Goal: Transaction & Acquisition: Subscribe to service/newsletter

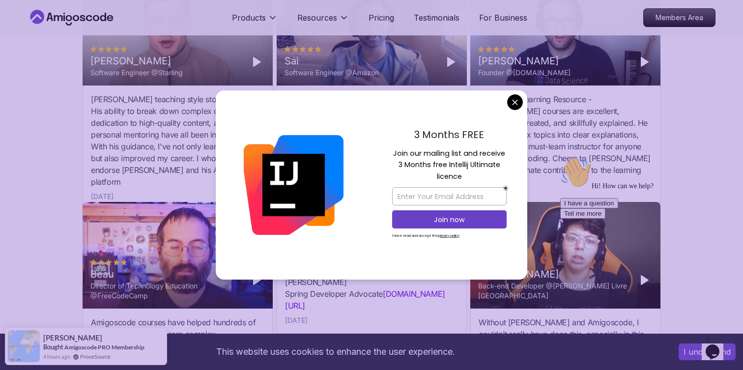
scroll to position [3013, 0]
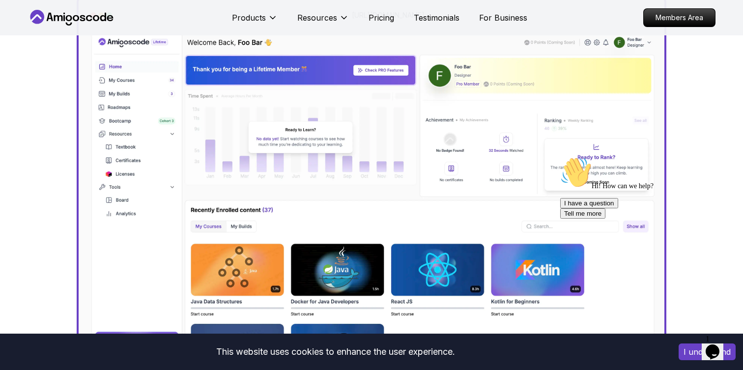
scroll to position [0, 0]
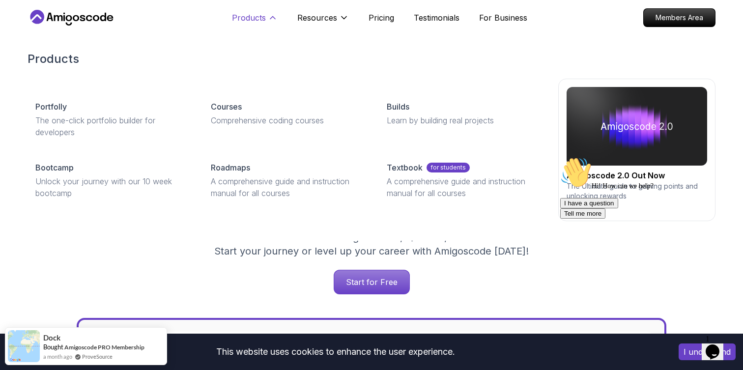
click at [254, 13] on p "Products" at bounding box center [249, 18] width 34 height 12
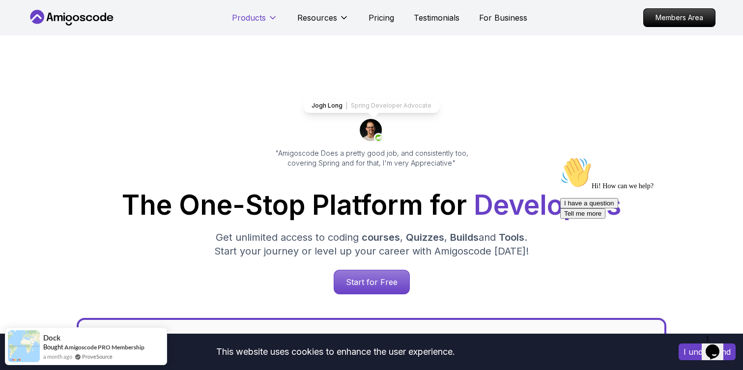
click at [254, 13] on p "Products" at bounding box center [249, 18] width 34 height 12
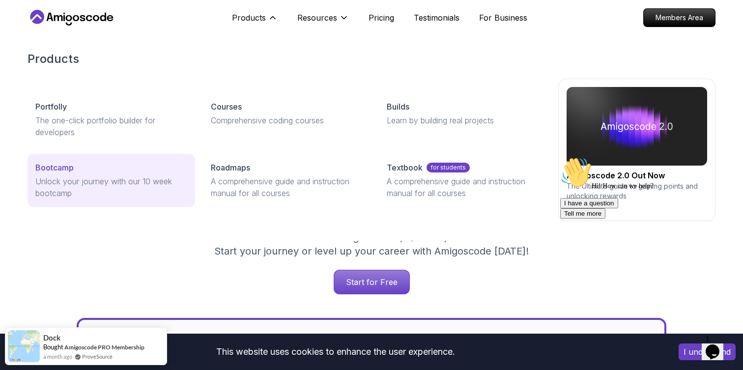
click at [144, 187] on p "Unlock your journey with our 10 week bootcamp" at bounding box center [111, 187] width 152 height 24
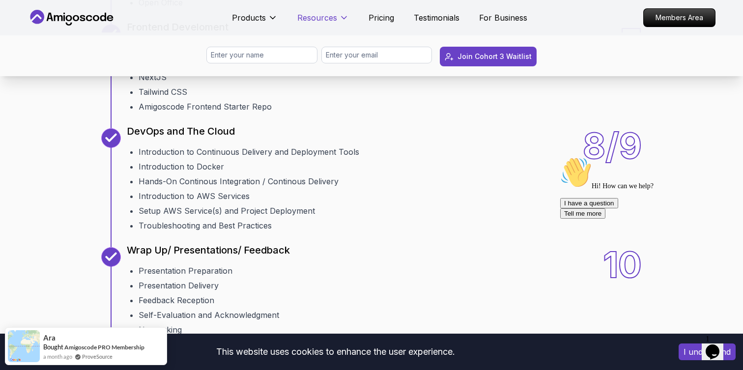
scroll to position [1479, 0]
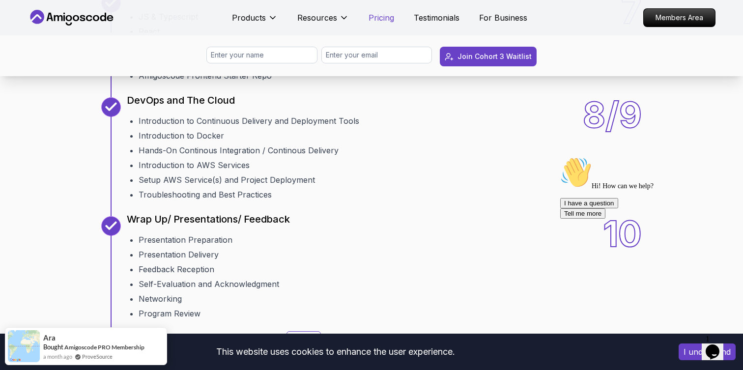
click at [382, 19] on p "Pricing" at bounding box center [382, 18] width 26 height 12
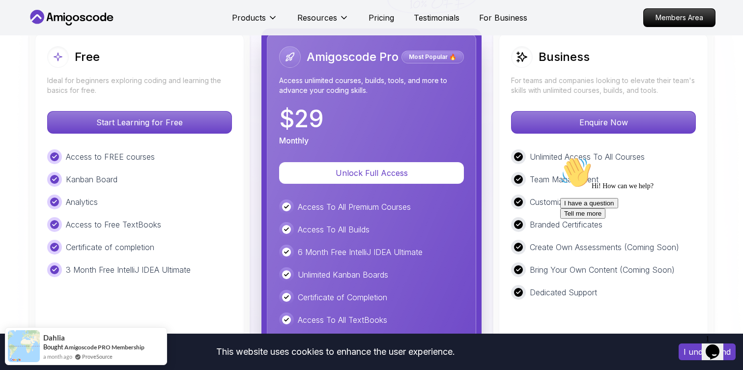
scroll to position [2256, 0]
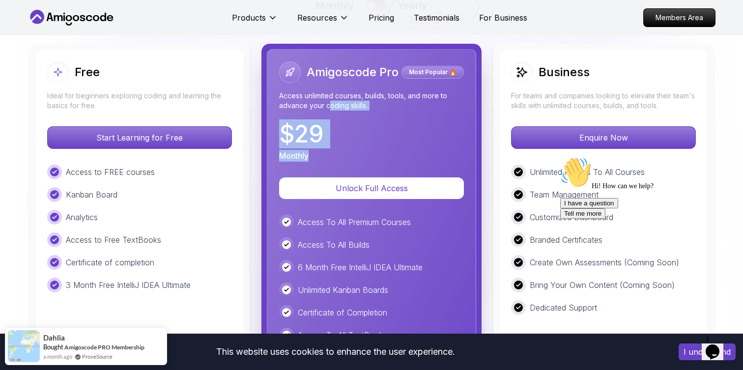
drag, startPoint x: 363, startPoint y: 161, endPoint x: 326, endPoint y: 98, distance: 73.2
click at [326, 100] on div "Amigoscode Pro Most Popular 🔥 Access unlimited courses, builds, tools, and more…" at bounding box center [371, 111] width 185 height 100
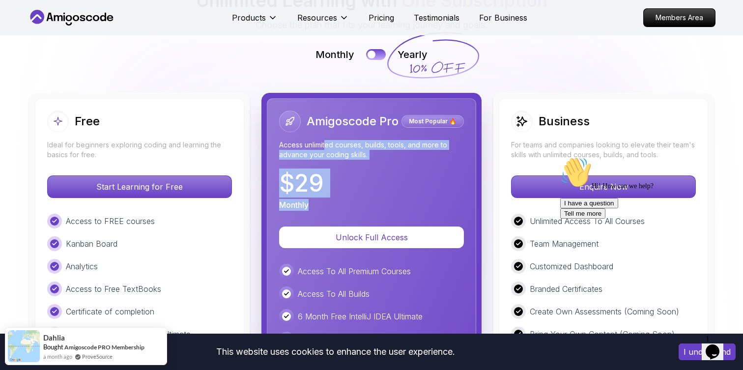
scroll to position [2206, 0]
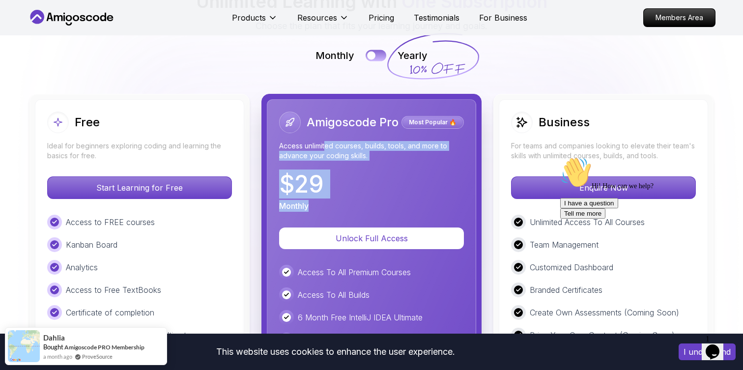
click at [376, 56] on button at bounding box center [376, 55] width 21 height 11
click at [345, 169] on div "Amigoscode Pro Most Popular 🔥 Access unlimited courses, builds, tools, and more…" at bounding box center [371, 162] width 185 height 100
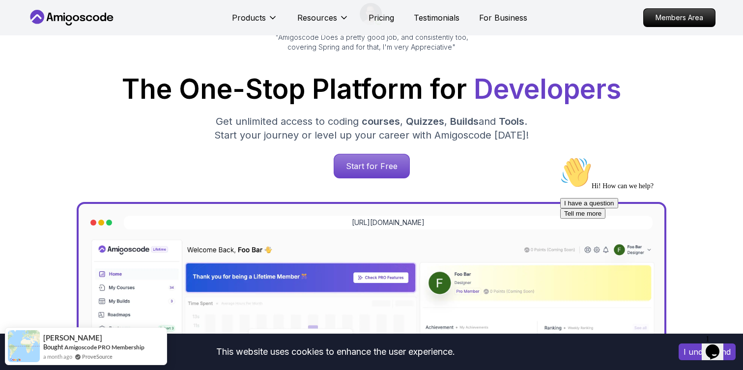
scroll to position [0, 0]
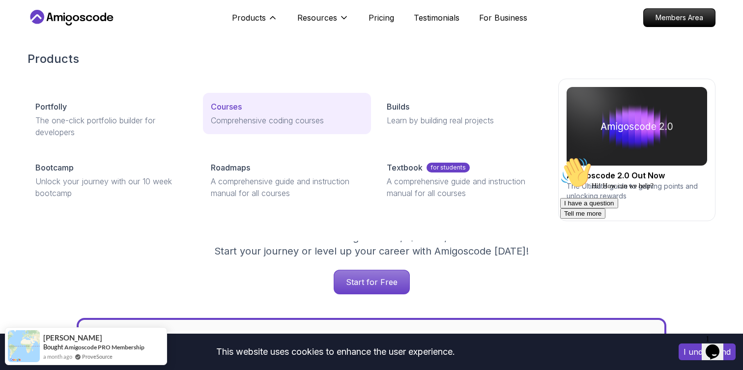
click at [217, 124] on p "Comprehensive coding courses" at bounding box center [287, 121] width 152 height 12
